Goal: Information Seeking & Learning: Learn about a topic

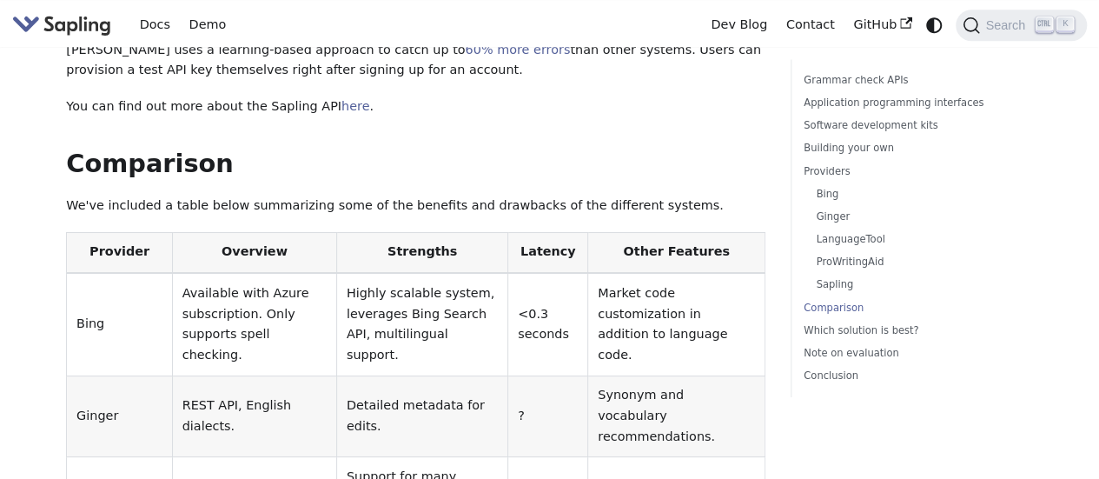
scroll to position [4084, 0]
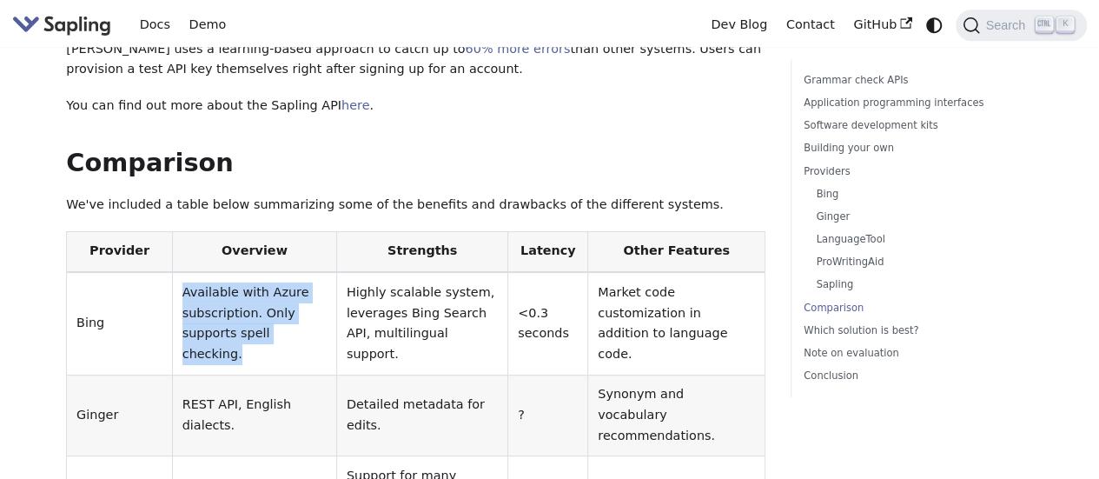
drag, startPoint x: 176, startPoint y: 138, endPoint x: 255, endPoint y: 174, distance: 87.5
click at [255, 272] on td "Available with Azure subscription. Only supports spell checking." at bounding box center [254, 323] width 164 height 103
click at [245, 272] on td "Available with Azure subscription. Only supports spell checking." at bounding box center [254, 323] width 164 height 103
drag, startPoint x: 259, startPoint y: 180, endPoint x: 172, endPoint y: 143, distance: 94.2
click at [172, 272] on td "Available with Azure subscription. Only supports spell checking." at bounding box center [254, 323] width 164 height 103
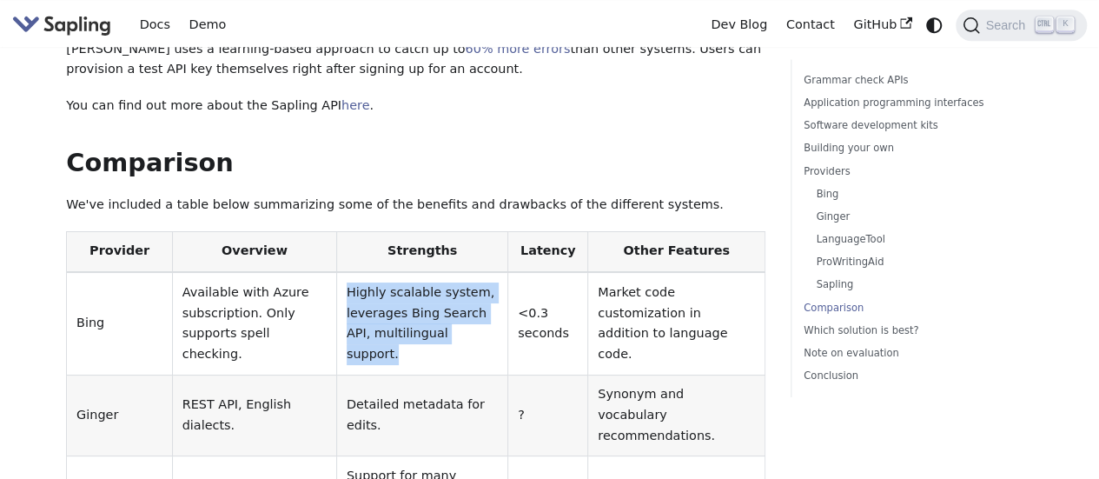
drag, startPoint x: 342, startPoint y: 128, endPoint x: 473, endPoint y: 189, distance: 143.8
click at [473, 272] on td "Highly scalable system, leverages Bing Search API, multilingual support." at bounding box center [421, 323] width 171 height 103
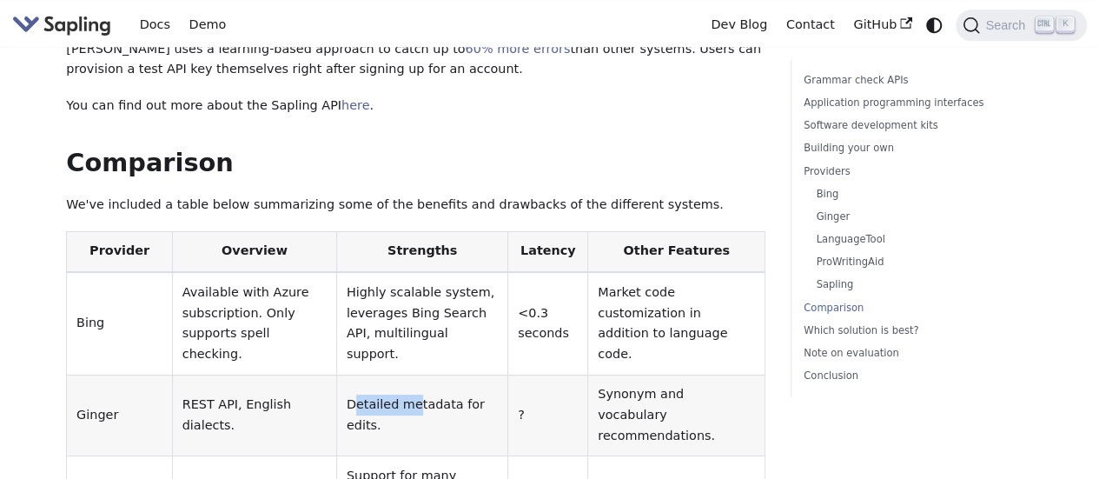
drag, startPoint x: 355, startPoint y: 230, endPoint x: 415, endPoint y: 232, distance: 60.8
click at [411, 374] on td "Detailed metadata for edits." at bounding box center [421, 415] width 171 height 82
click at [416, 374] on td "Detailed metadata for edits." at bounding box center [421, 415] width 171 height 82
click at [417, 374] on td "Detailed metadata for edits." at bounding box center [421, 415] width 171 height 82
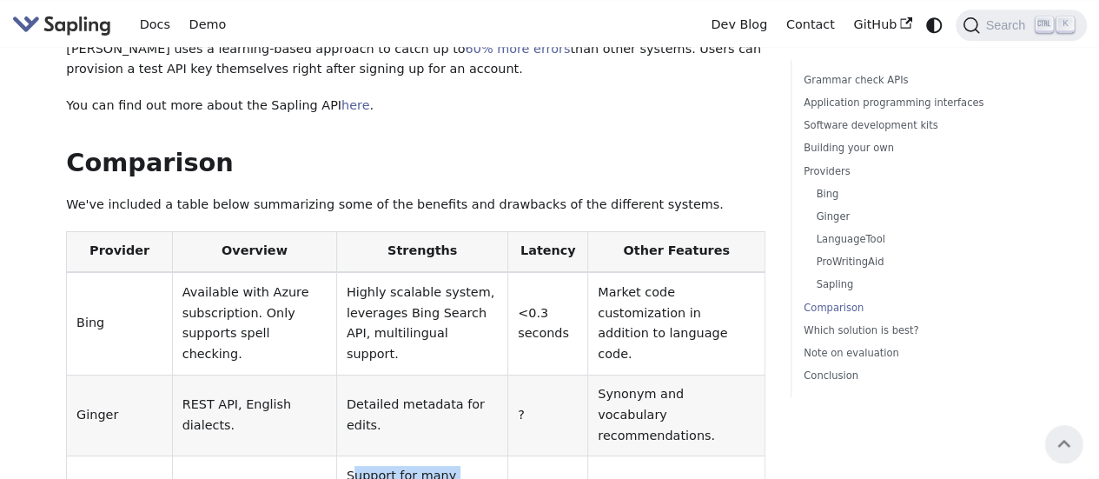
drag, startPoint x: 349, startPoint y: 279, endPoint x: 434, endPoint y: 303, distance: 87.7
drag, startPoint x: 450, startPoint y: 298, endPoint x: 348, endPoint y: 279, distance: 104.3
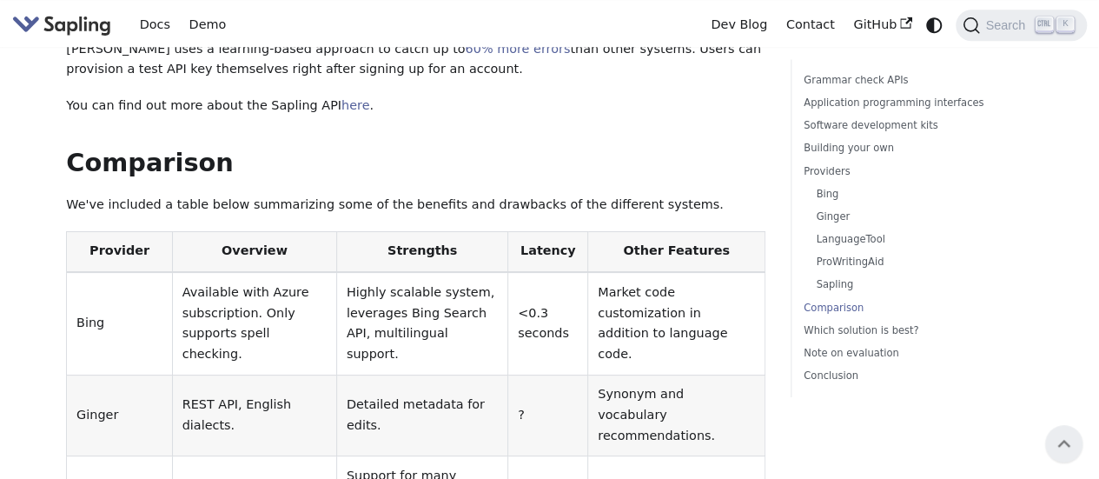
drag, startPoint x: 130, startPoint y: 347, endPoint x: 144, endPoint y: 340, distance: 15.5
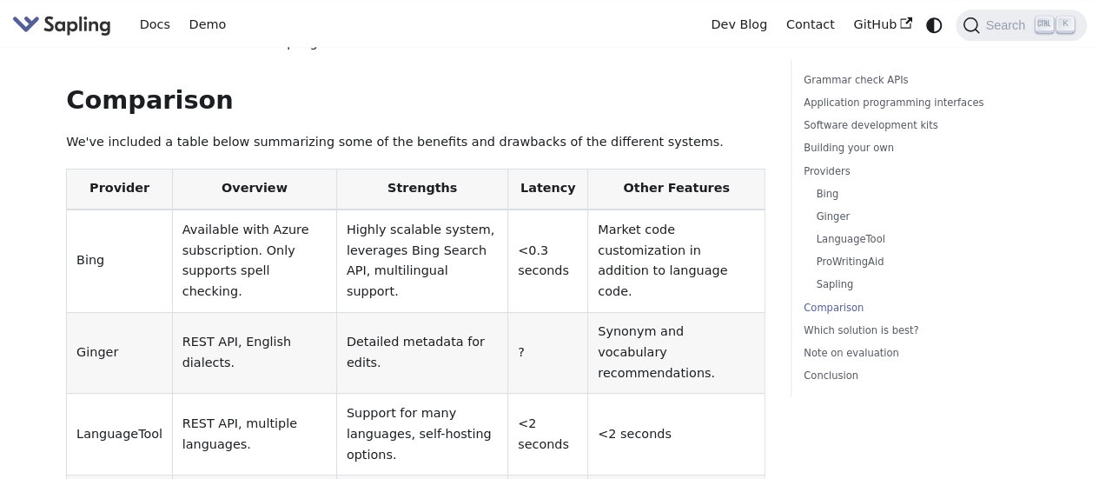
scroll to position [4171, 0]
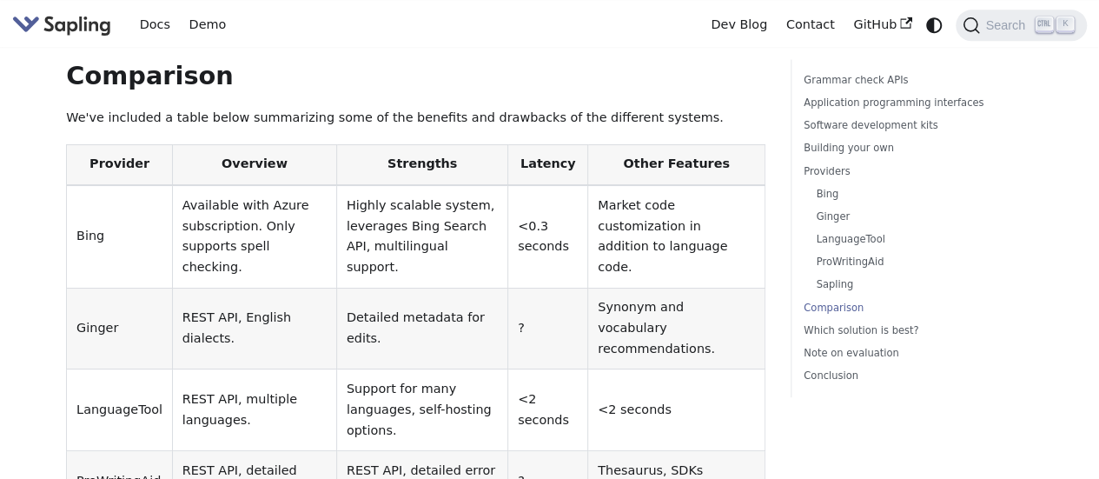
drag, startPoint x: 174, startPoint y: 308, endPoint x: 707, endPoint y: 351, distance: 535.2
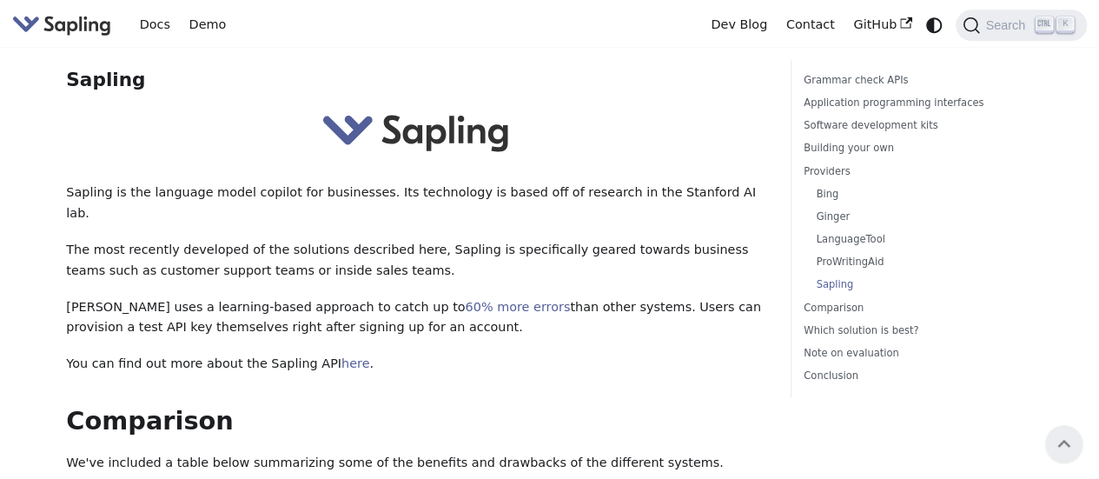
scroll to position [3649, 0]
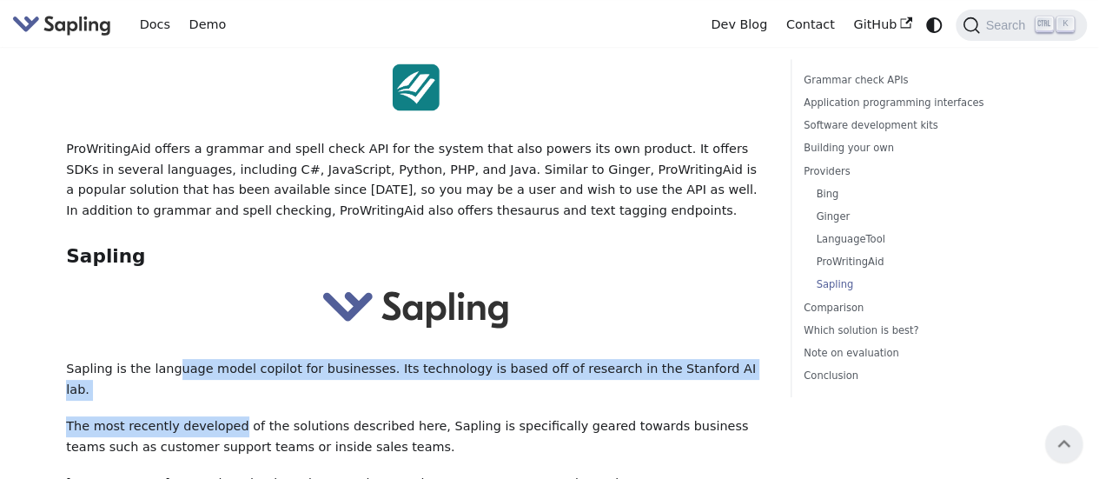
drag, startPoint x: 169, startPoint y: 235, endPoint x: 222, endPoint y: 268, distance: 63.2
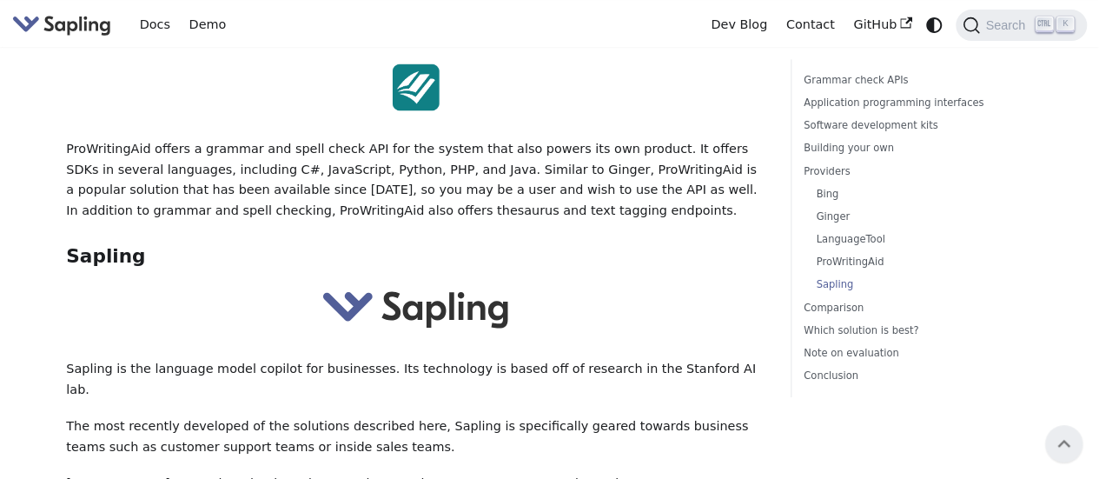
click at [238, 416] on p "The most recently developed of the solutions described here, Sapling is specifi…" at bounding box center [415, 437] width 699 height 42
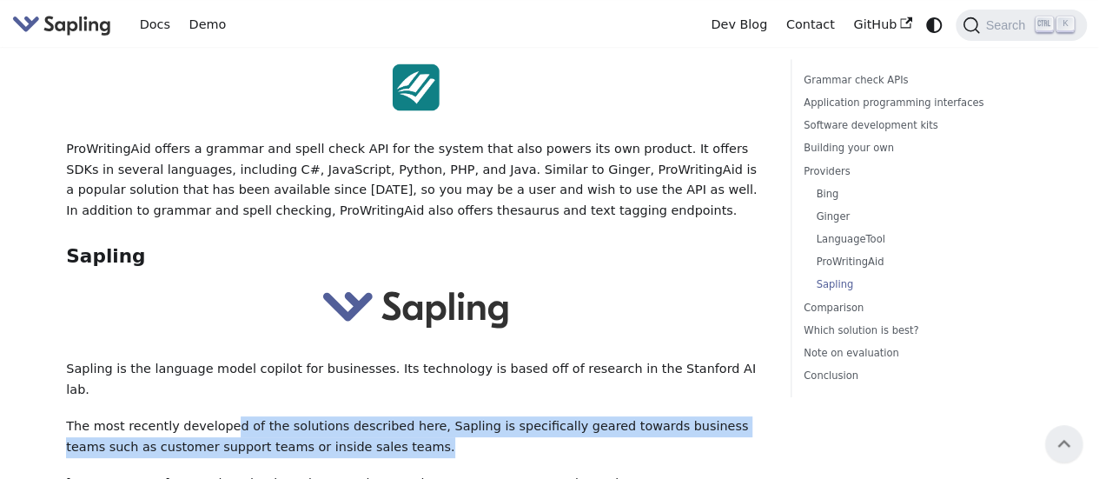
drag, startPoint x: 222, startPoint y: 274, endPoint x: 340, endPoint y: 289, distance: 118.3
click at [340, 416] on p "The most recently developed of the solutions described here, Sapling is specifi…" at bounding box center [415, 437] width 699 height 42
click at [325, 416] on p "The most recently developed of the solutions described here, Sapling is specifi…" at bounding box center [415, 437] width 699 height 42
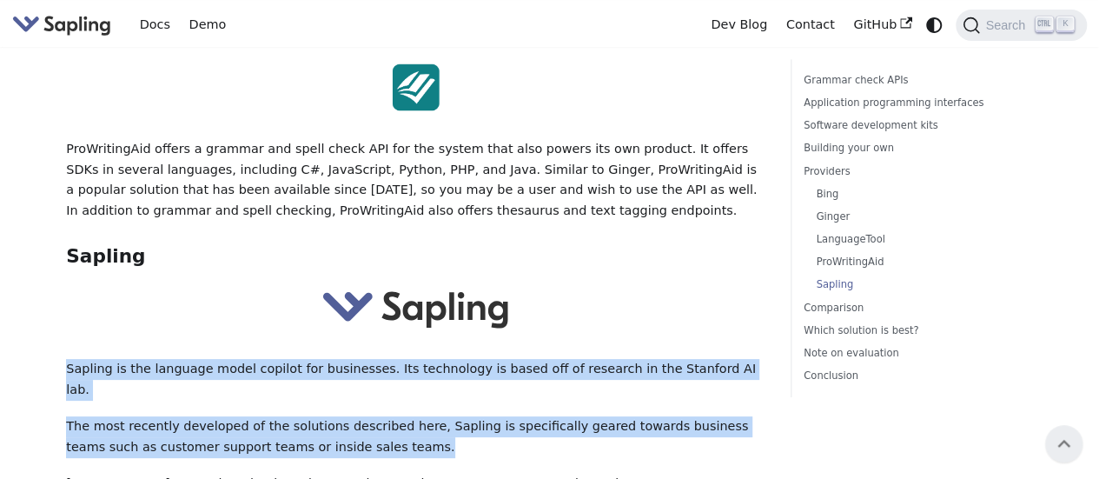
drag, startPoint x: 331, startPoint y: 298, endPoint x: 63, endPoint y: 229, distance: 276.3
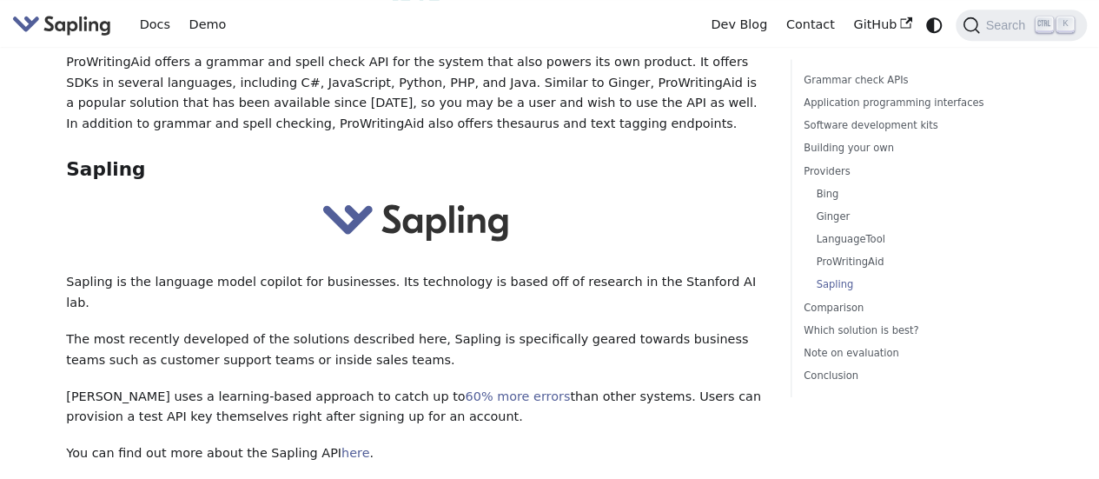
click at [96, 387] on p "Sapling uses a learning-based approach to catch up to 60% more errors than othe…" at bounding box center [415, 408] width 699 height 42
